Goal: Transaction & Acquisition: Purchase product/service

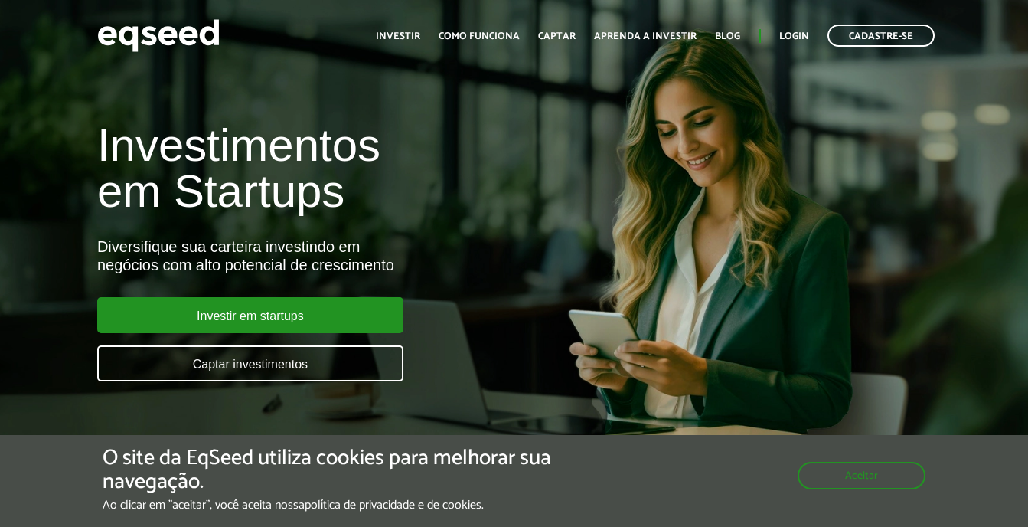
click at [311, 291] on div "Investimentos em Startups Diversifique sua carteira investindo em negócios com …" at bounding box center [343, 243] width 515 height 302
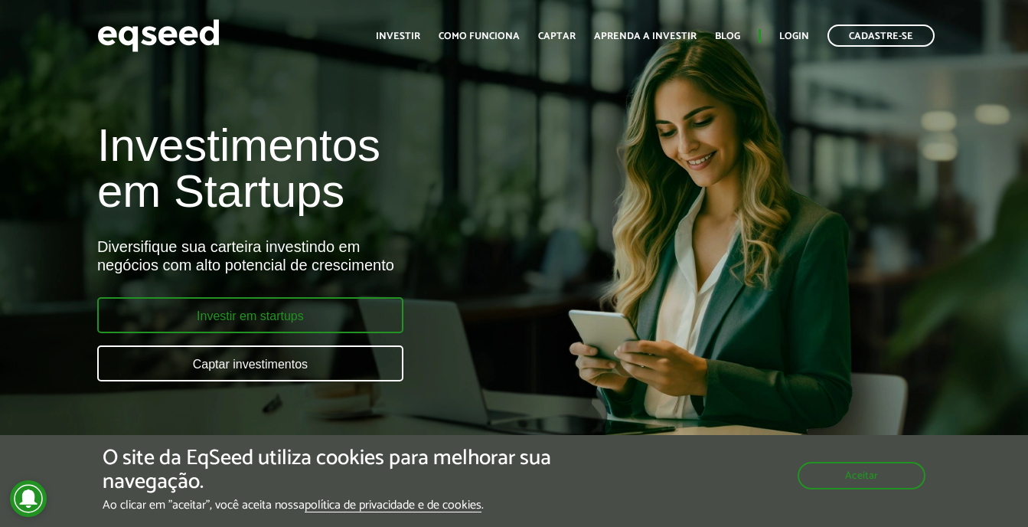
click at [305, 308] on link "Investir em startups" at bounding box center [250, 315] width 306 height 36
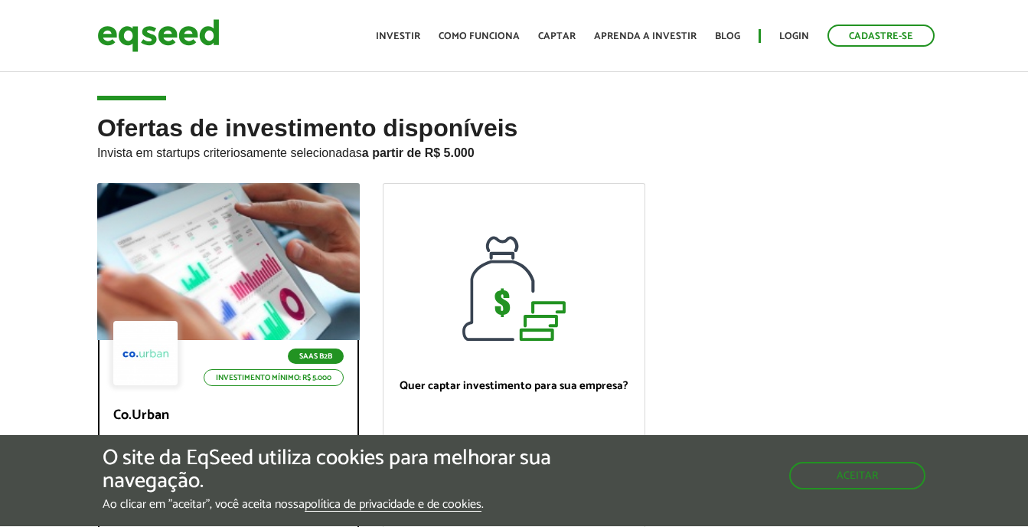
click at [138, 234] on div at bounding box center [228, 262] width 315 height 188
